Goal: Check status: Check status

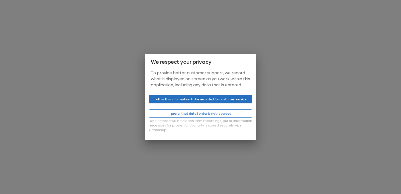
click at [176, 115] on button "I prefer that data I enter is not recorded" at bounding box center [200, 113] width 103 height 8
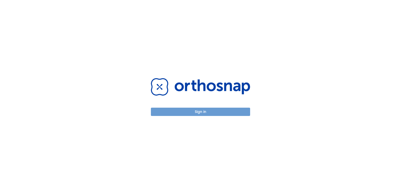
click at [203, 114] on button "Sign in" at bounding box center [200, 111] width 99 height 8
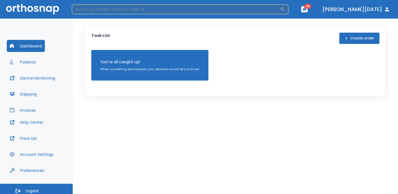
click at [111, 9] on input "search" at bounding box center [176, 9] width 208 height 10
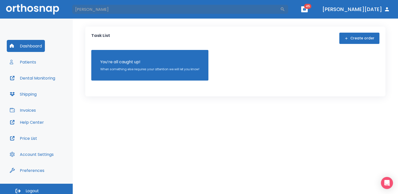
type input "[PERSON_NAME]"
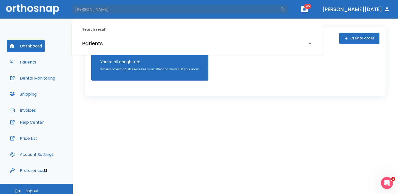
click at [101, 41] on h6 "Patients" at bounding box center [92, 43] width 21 height 8
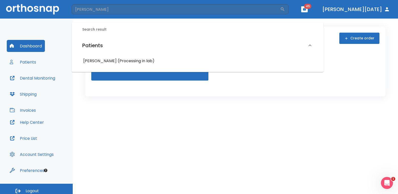
click at [130, 61] on h6 "Richard Diaz (Processing in lab)" at bounding box center [197, 60] width 229 height 7
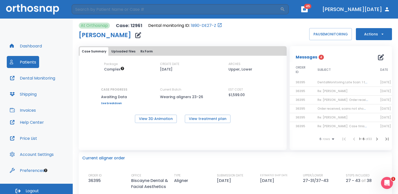
scroll to position [25, 0]
